Goal: Information Seeking & Learning: Learn about a topic

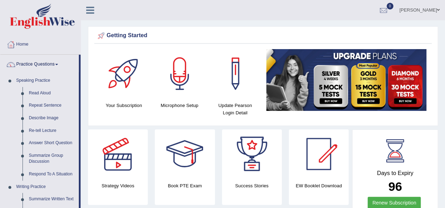
drag, startPoint x: 450, startPoint y: 70, endPoint x: 449, endPoint y: 35, distance: 34.8
click at [444, 73] on html "Toggle navigation Home Practice Questions Speaking Practice Read Aloud Repeat S…" at bounding box center [222, 104] width 445 height 208
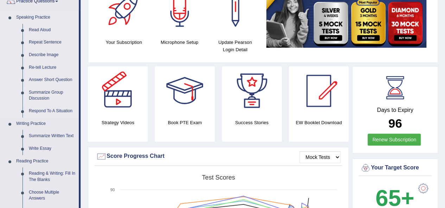
click at [44, 93] on link "Summarize Group Discussion" at bounding box center [52, 95] width 53 height 19
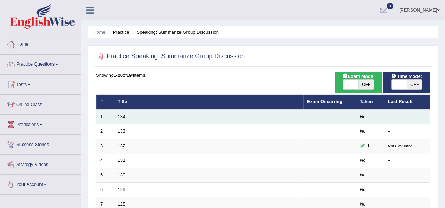
click at [122, 115] on link "134" at bounding box center [122, 116] width 8 height 5
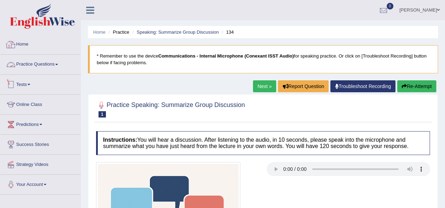
click at [47, 59] on link "Practice Questions" at bounding box center [40, 64] width 80 height 18
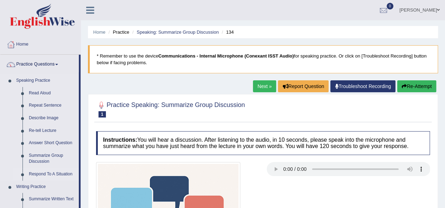
click at [39, 176] on link "Respond To A Situation" at bounding box center [52, 174] width 53 height 13
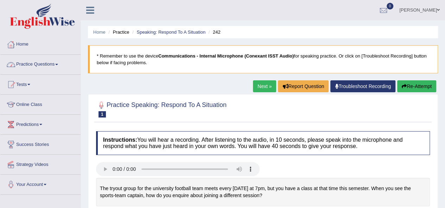
click at [46, 63] on link "Practice Questions" at bounding box center [40, 64] width 80 height 18
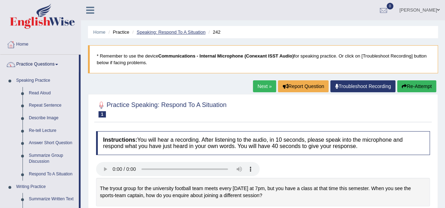
click at [183, 33] on link "Speaking: Respond To A Situation" at bounding box center [170, 32] width 69 height 5
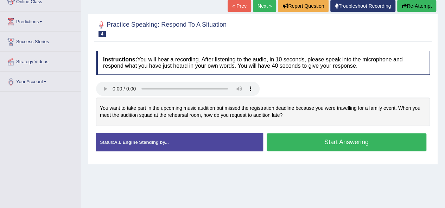
click at [266, 9] on link "Next »" at bounding box center [264, 6] width 23 height 12
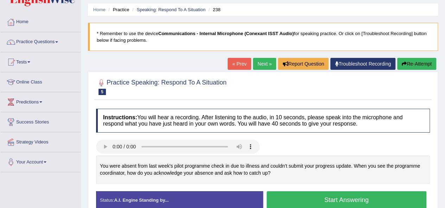
scroll to position [24, 0]
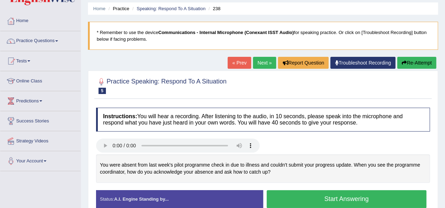
click at [269, 66] on link "Next »" at bounding box center [264, 63] width 23 height 12
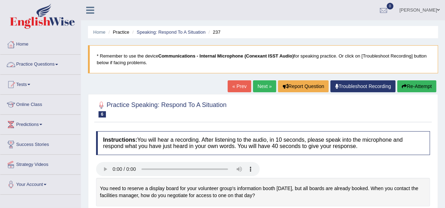
click at [55, 63] on link "Practice Questions" at bounding box center [40, 64] width 80 height 18
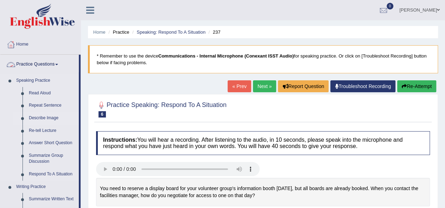
click at [53, 119] on link "Describe Image" at bounding box center [52, 118] width 53 height 13
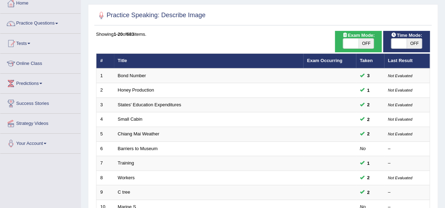
scroll to position [98, 0]
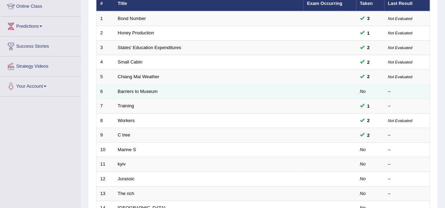
click at [126, 87] on td "Barriers to Museum" at bounding box center [208, 91] width 189 height 15
click at [129, 89] on link "Barriers to Museum" at bounding box center [138, 91] width 40 height 5
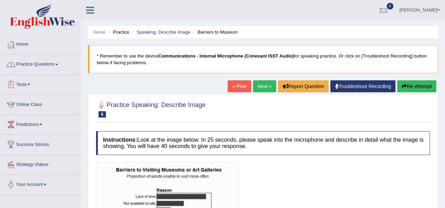
click at [43, 62] on link "Practice Questions" at bounding box center [40, 64] width 80 height 18
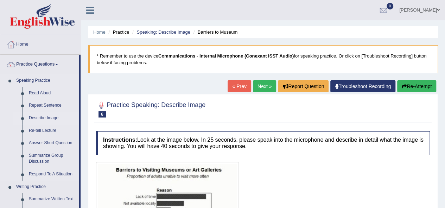
click at [44, 118] on link "Describe Image" at bounding box center [52, 118] width 53 height 13
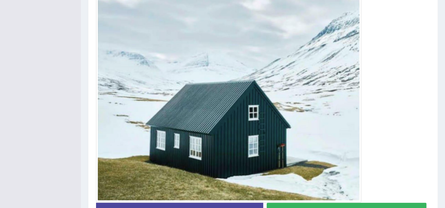
scroll to position [8, 0]
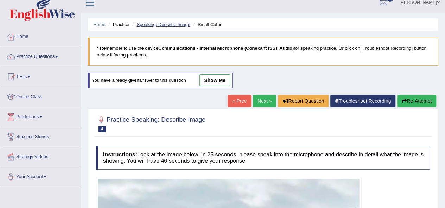
click at [165, 23] on link "Speaking: Describe Image" at bounding box center [162, 24] width 53 height 5
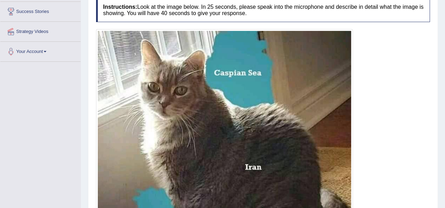
scroll to position [134, 0]
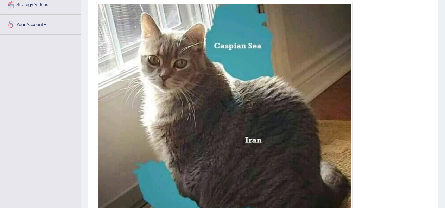
scroll to position [168, 0]
